Goal: Transaction & Acquisition: Purchase product/service

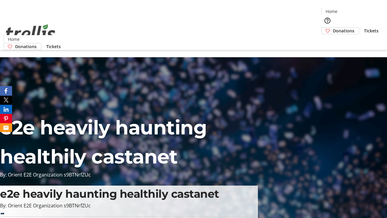
click at [333, 28] on span "Donations" at bounding box center [343, 31] width 21 height 6
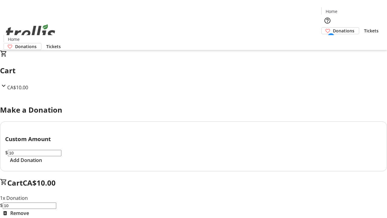
select select "CA"
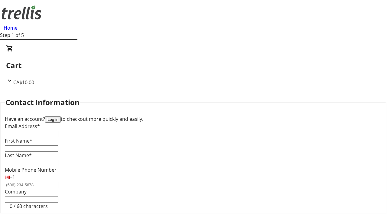
click at [61, 116] on button "Log in" at bounding box center [53, 119] width 16 height 6
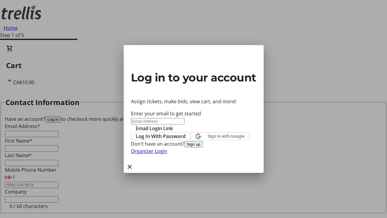
click at [186, 133] on span "Log In With Password" at bounding box center [161, 136] width 50 height 7
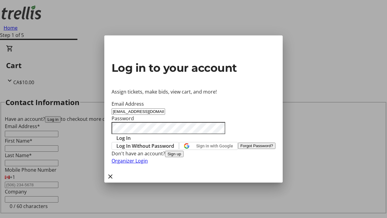
type input "[EMAIL_ADDRESS][DOMAIN_NAME]"
click at [131, 134] on span "Log In" at bounding box center [124, 137] width 14 height 7
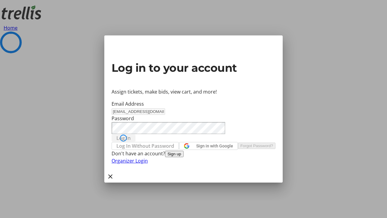
select select "CA"
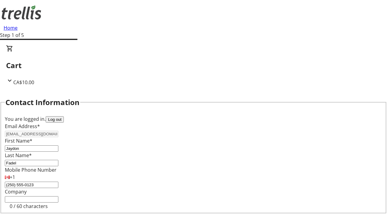
type input "[STREET_ADDRESS][PERSON_NAME]"
type input "Kelowna"
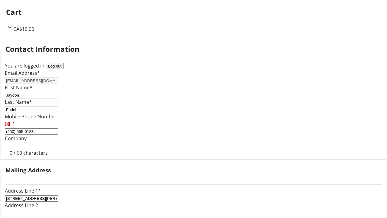
select select "BC"
type input "Kelowna"
type input "V1Y 0C2"
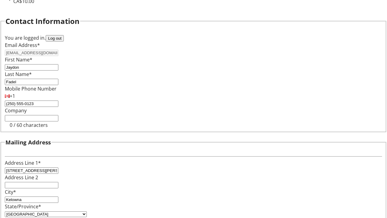
scroll to position [37, 0]
